Goal: Contribute content

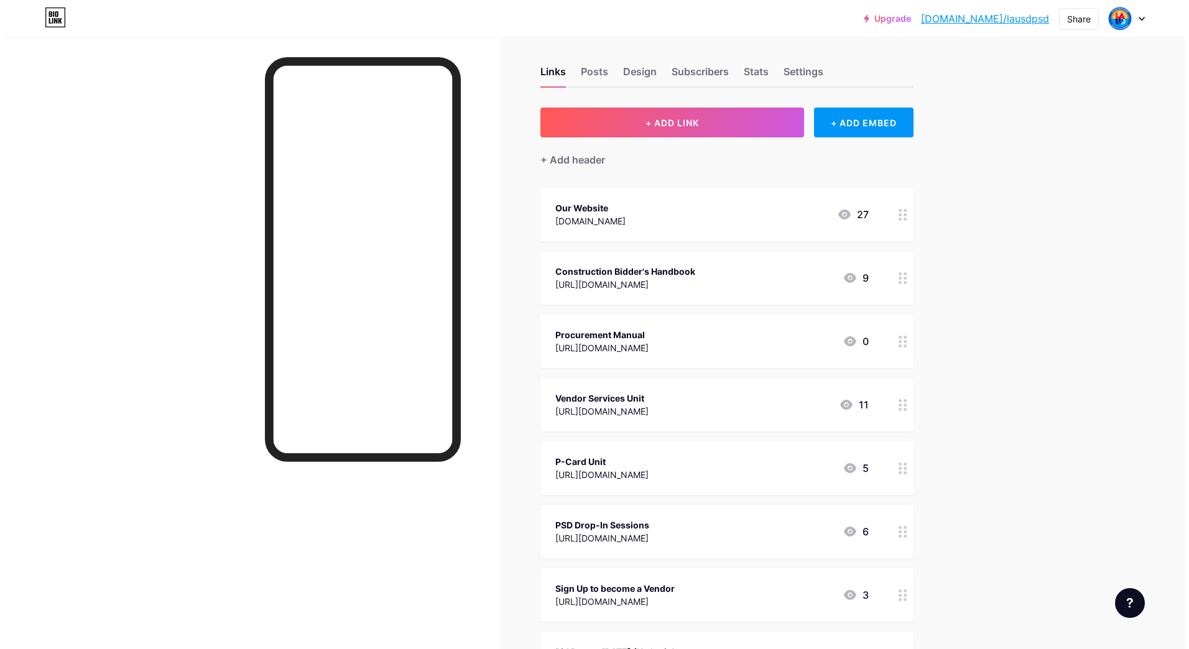
scroll to position [311, 0]
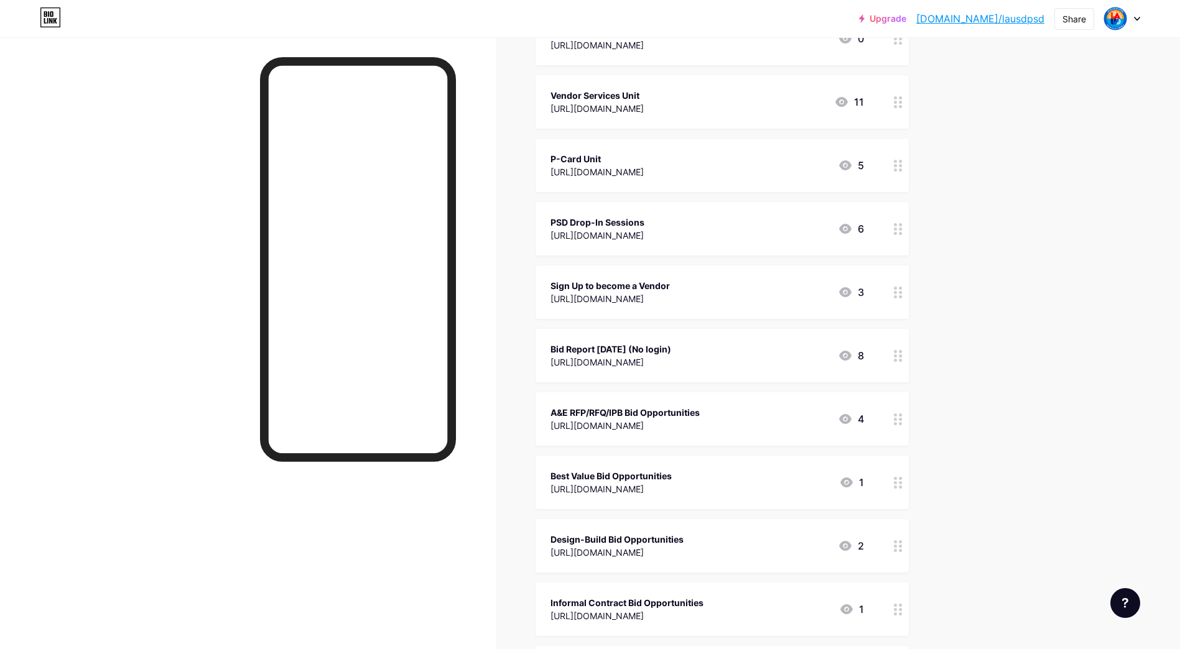
click at [636, 358] on div "[URL][DOMAIN_NAME]" at bounding box center [610, 362] width 121 height 13
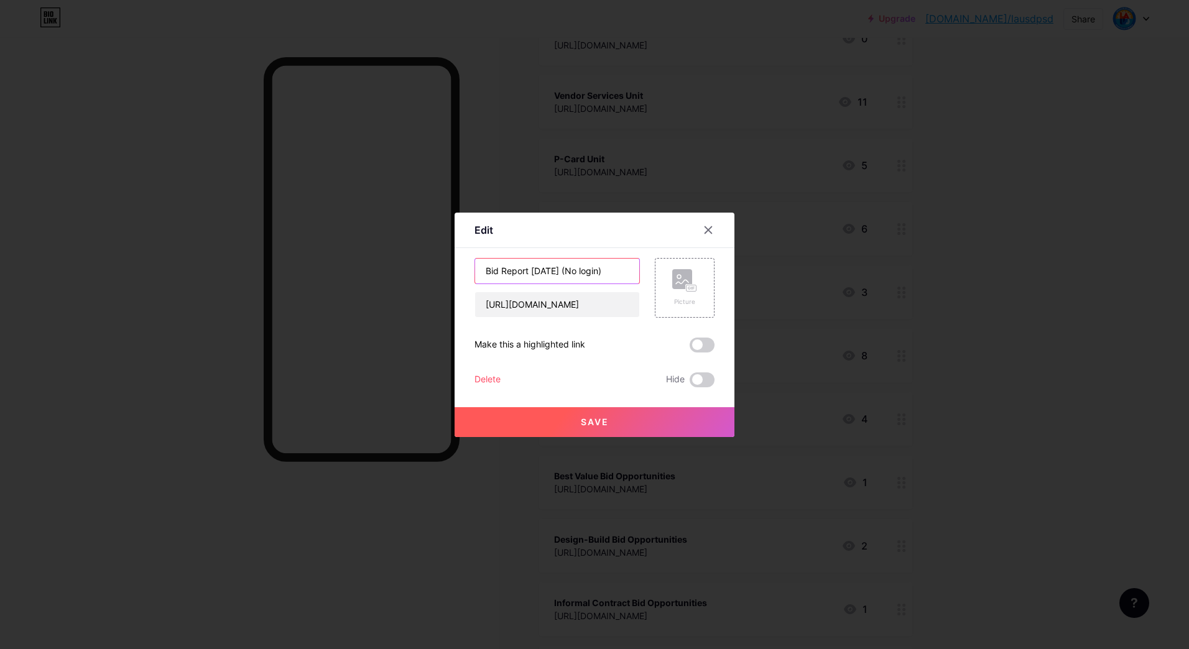
click at [542, 276] on input "Bid Report [DATE] (No login)" at bounding box center [557, 271] width 164 height 25
type input "Bid Report [DATE] (No login)"
click at [528, 297] on input "[URL][DOMAIN_NAME]" at bounding box center [557, 304] width 164 height 25
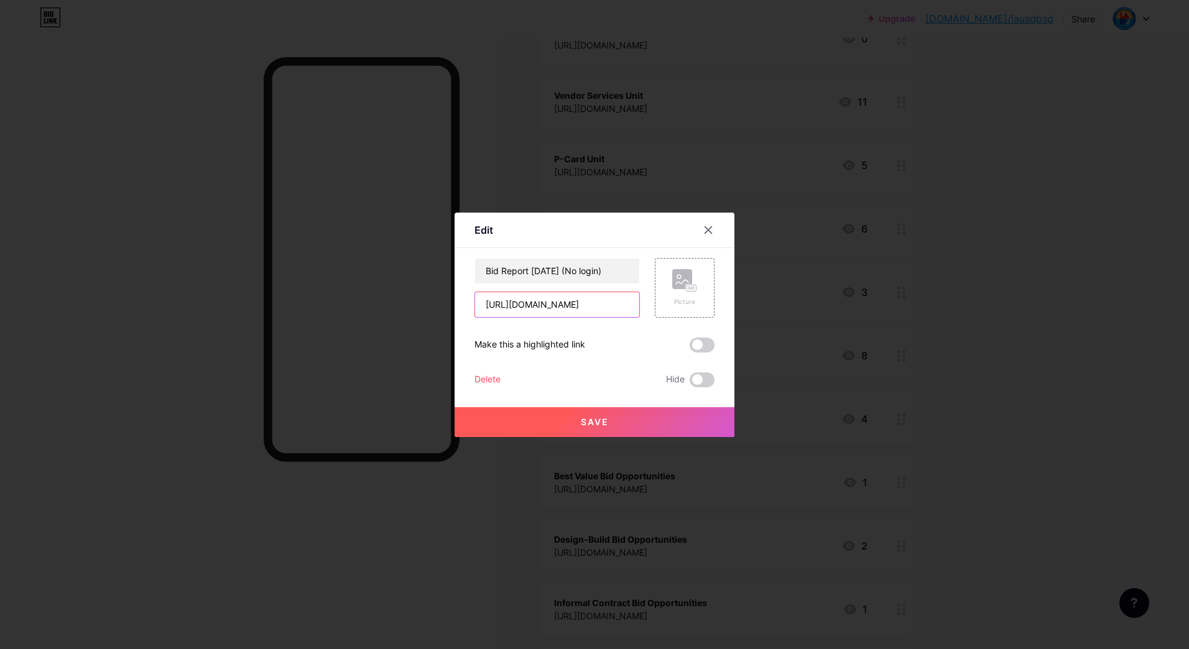
paste input "D7O1Bs9O9BiP4y_N3Un1npf-glVs3l9l"
type input "[URL][DOMAIN_NAME]"
click at [555, 425] on button "Save" at bounding box center [595, 422] width 280 height 30
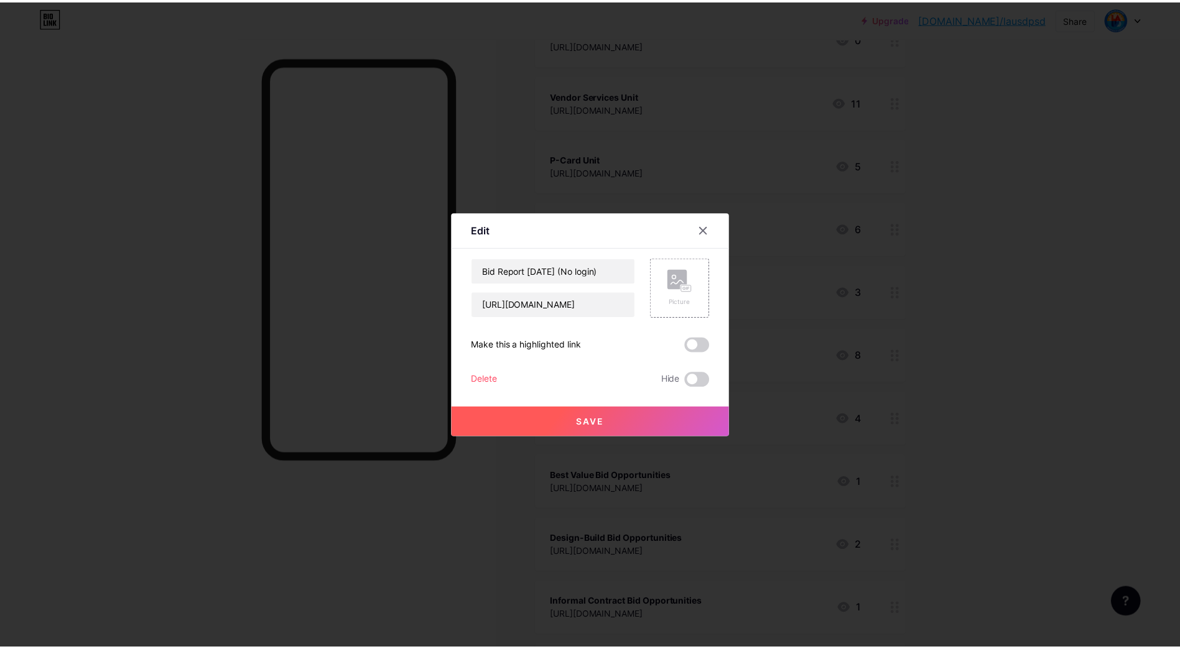
scroll to position [0, 0]
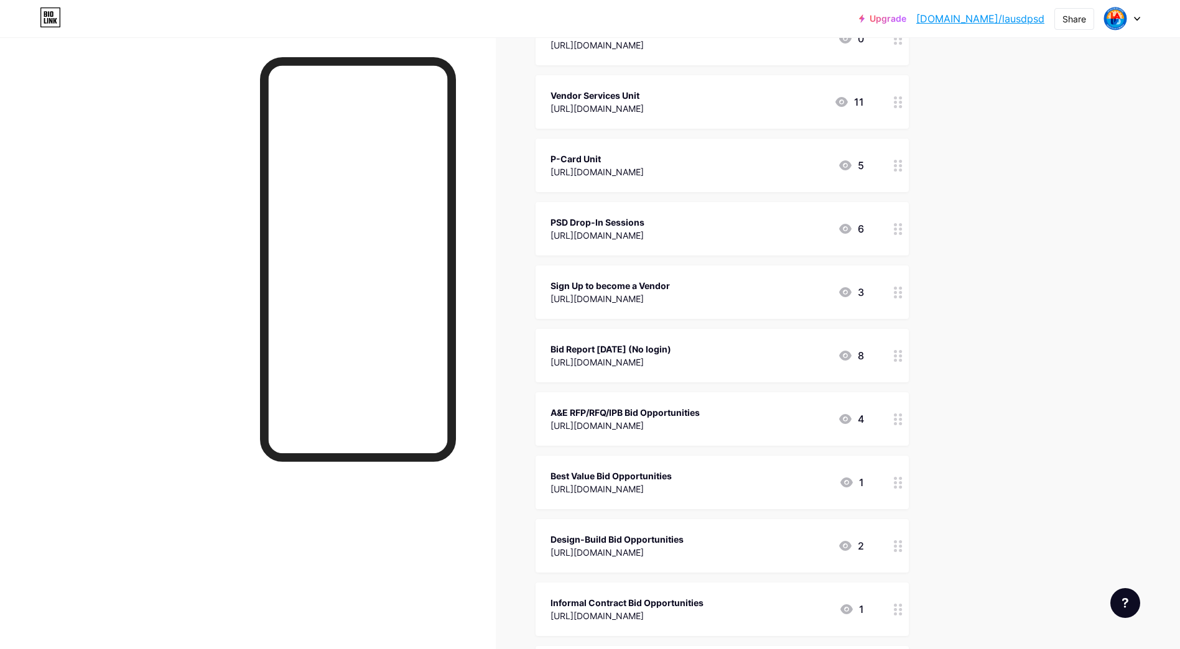
click at [1080, 216] on div "Upgrade [DOMAIN_NAME]/lausdp... [DOMAIN_NAME]/lausdpsd Share Switch accounts LA…" at bounding box center [590, 373] width 1180 height 1368
